Goal: Complete application form

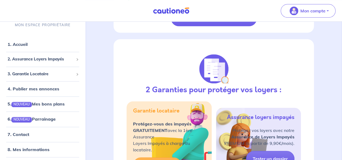
scroll to position [380, 0]
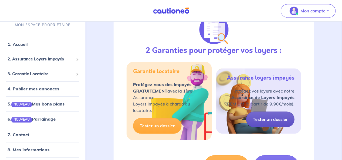
click at [263, 120] on link "Tester un dossier" at bounding box center [270, 120] width 48 height 16
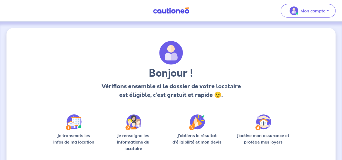
scroll to position [57, 0]
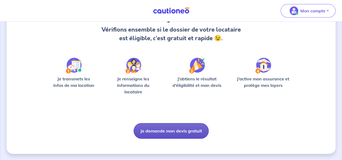
click at [176, 137] on button "Je demande mon devis gratuit" at bounding box center [170, 131] width 75 height 16
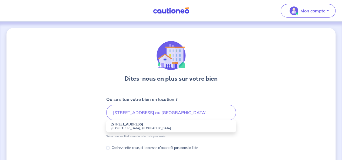
click at [134, 127] on small "[GEOGRAPHIC_DATA], [GEOGRAPHIC_DATA]" at bounding box center [170, 128] width 121 height 4
type input "[STREET_ADDRESS]"
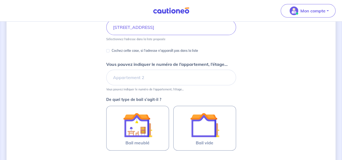
scroll to position [88, 0]
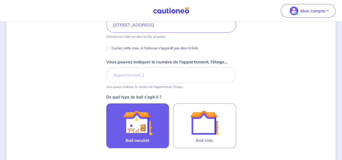
click at [142, 119] on img at bounding box center [137, 122] width 29 height 29
click at [0, 0] on input "Bail meublé" at bounding box center [0, 0] width 0 height 0
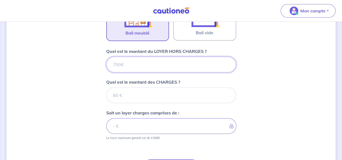
scroll to position [196, 0]
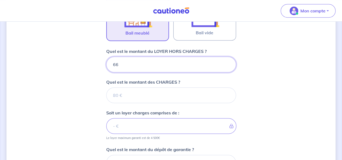
type input "660"
type input "6"
type input "610"
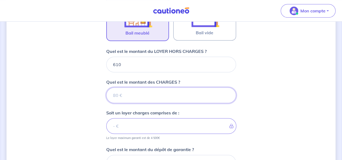
click at [136, 101] on input "Quel est le montant des CHARGES ?" at bounding box center [171, 96] width 130 height 16
type input "50"
type input "660"
type input "50"
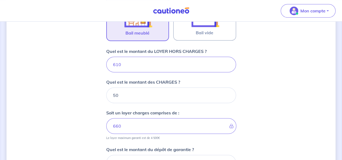
click at [72, 115] on div "Dites-nous en plus sur votre bien Où se situe votre bien en location ? [STREET_…" at bounding box center [170, 42] width 329 height 419
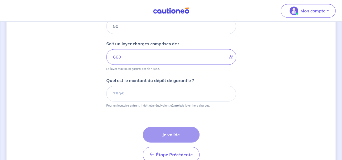
scroll to position [268, 0]
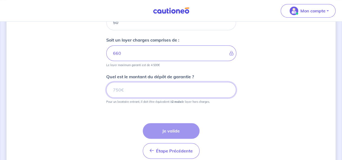
click at [131, 90] on input "Quel est le montant du dépôt de garantie ?" at bounding box center [171, 90] width 130 height 16
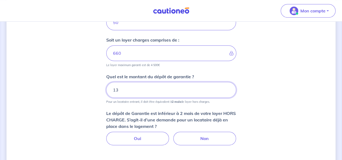
type input "1"
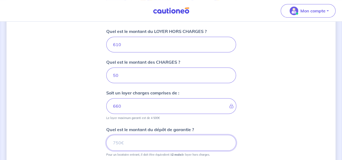
scroll to position [216, 0]
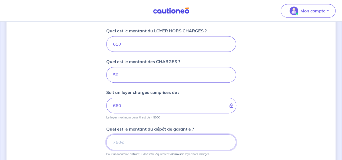
click at [130, 144] on input "Quel est le montant du dépôt de garantie ?" at bounding box center [171, 143] width 130 height 16
type input "1220"
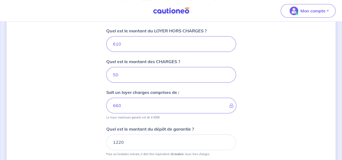
click at [69, 121] on div "Dites-nous en plus sur votre bien Où se situe votre bien en location ? [STREET_…" at bounding box center [170, 21] width 329 height 419
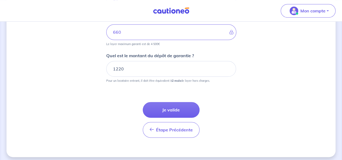
scroll to position [291, 0]
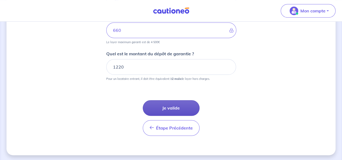
click at [181, 107] on button "Je valide" at bounding box center [171, 108] width 57 height 16
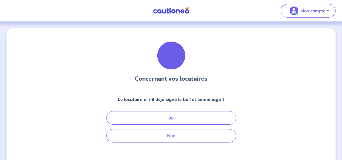
click at [163, 143] on div "Concernant vos locataires Le locataire a-t-il déjà signé le bail et emménagé ? …" at bounding box center [171, 111] width 130 height 141
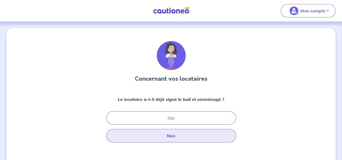
click at [151, 139] on button "Non" at bounding box center [171, 136] width 130 height 14
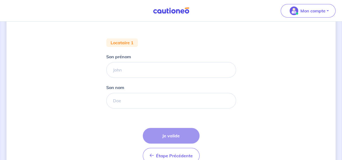
scroll to position [93, 0]
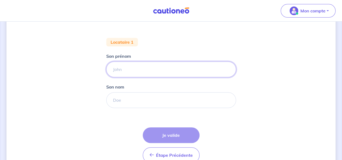
click at [152, 70] on input "Son prénom" at bounding box center [171, 70] width 130 height 16
type input "Léa"
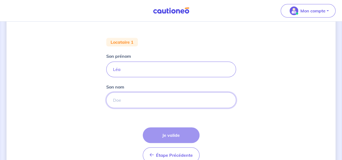
click at [135, 102] on input "Son nom" at bounding box center [171, 100] width 130 height 16
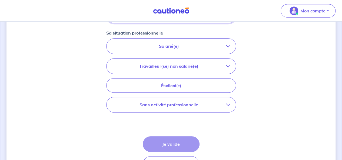
scroll to position [181, 0]
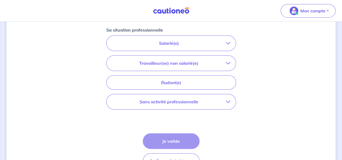
type input "Tanjama"
click at [210, 40] on p "Salarié(e)" at bounding box center [169, 43] width 114 height 6
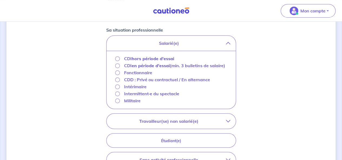
click at [144, 71] on p "Fonctionnaire" at bounding box center [138, 72] width 28 height 6
